Goal: Browse casually

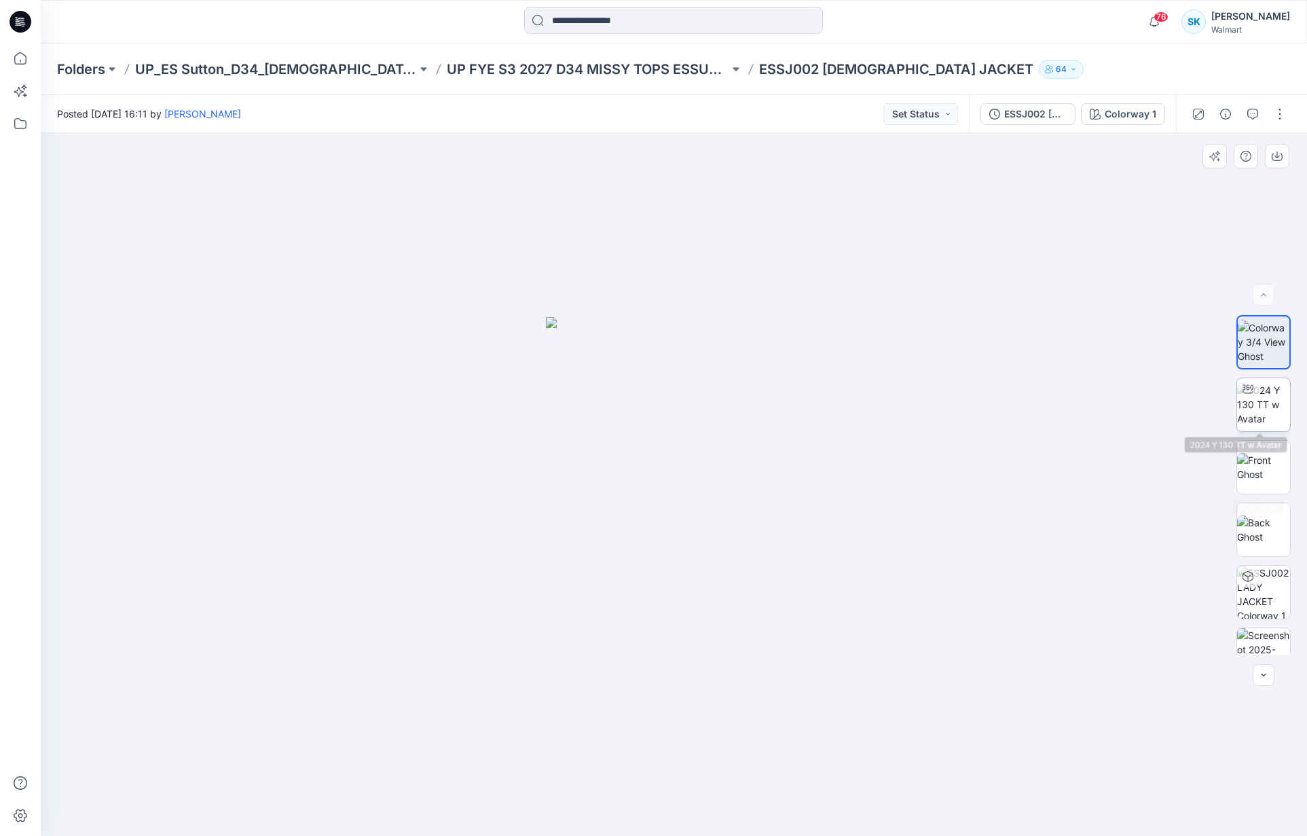
click at [1265, 396] on img at bounding box center [1263, 404] width 53 height 43
click at [783, 805] on icon at bounding box center [675, 795] width 411 height 51
click at [1269, 453] on img at bounding box center [1263, 467] width 53 height 29
click at [1272, 520] on img at bounding box center [1263, 529] width 53 height 29
click at [1256, 329] on img at bounding box center [1263, 341] width 53 height 43
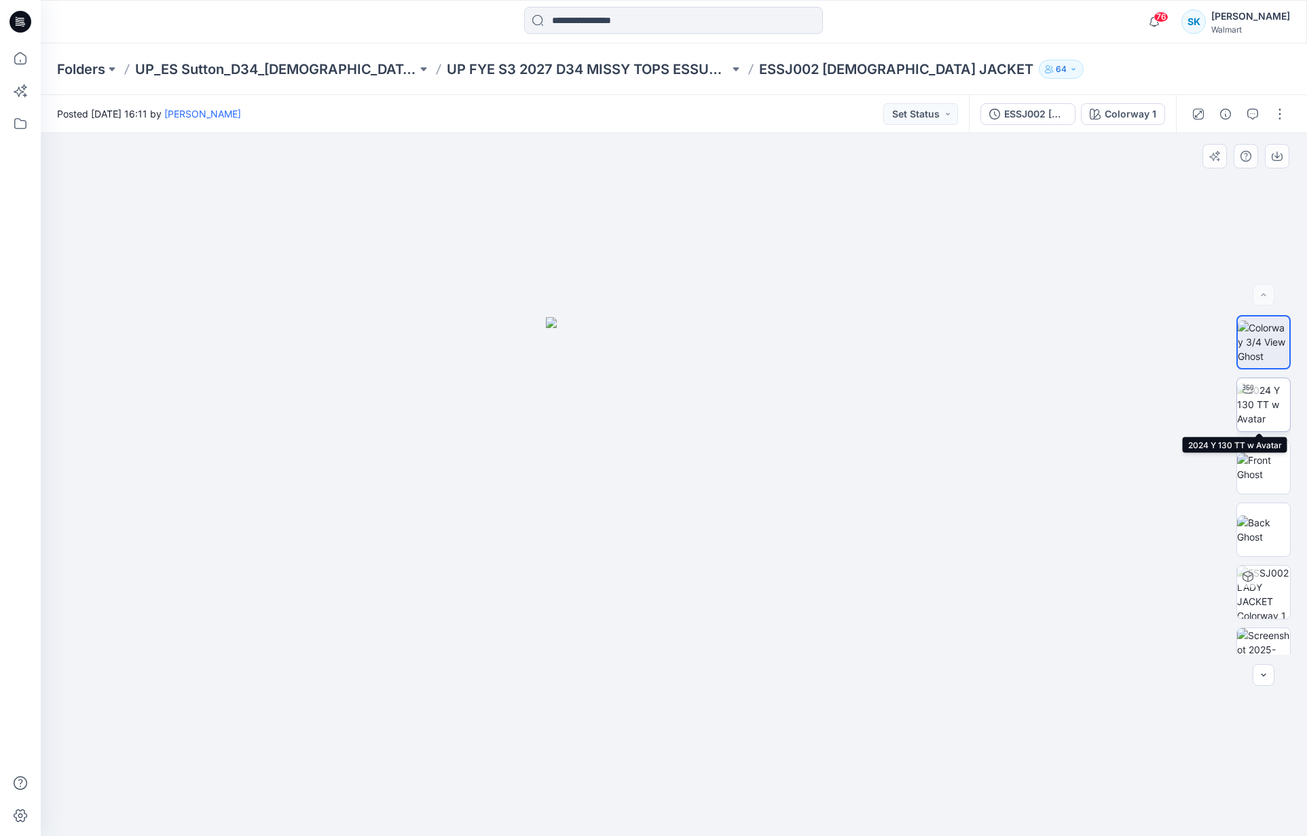
click at [1261, 412] on img at bounding box center [1263, 404] width 53 height 43
click at [1103, 499] on div at bounding box center [674, 484] width 1266 height 703
click at [1259, 479] on img at bounding box center [1263, 467] width 53 height 29
click at [1254, 346] on img at bounding box center [1263, 341] width 53 height 43
click at [1267, 410] on img at bounding box center [1263, 404] width 53 height 43
